Goal: Navigation & Orientation: Find specific page/section

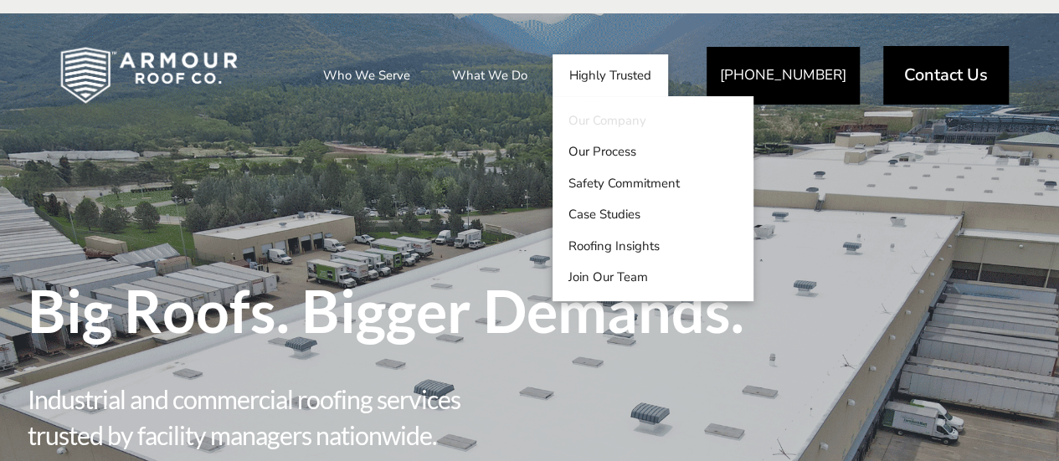
click at [636, 122] on link "Our Company" at bounding box center [652, 121] width 201 height 32
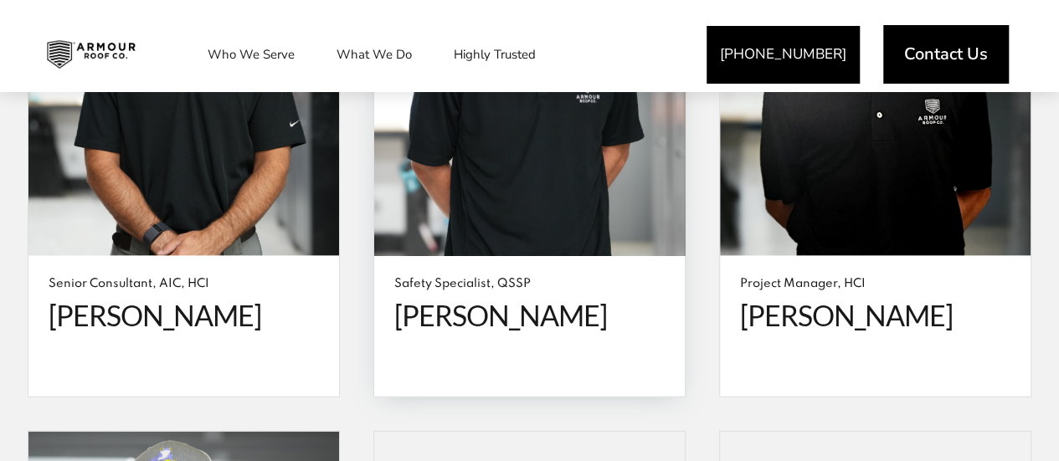
scroll to position [4938, 0]
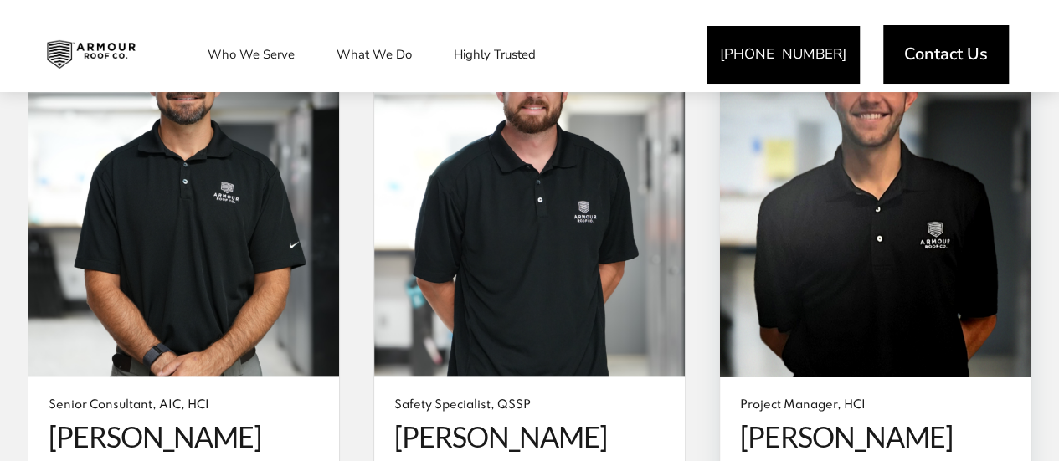
click at [874, 275] on span at bounding box center [875, 190] width 311 height 373
click at [826, 377] on div "Project Manager, HCI [PERSON_NAME]" at bounding box center [875, 447] width 311 height 141
click at [875, 398] on span "Project Manager, HCI" at bounding box center [875, 406] width 270 height 17
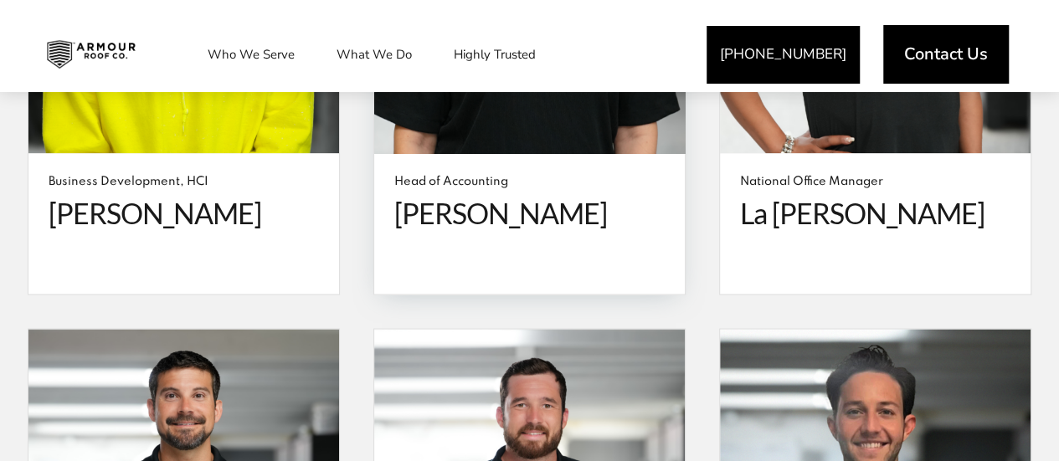
scroll to position [4352, 0]
